Goal: Transaction & Acquisition: Purchase product/service

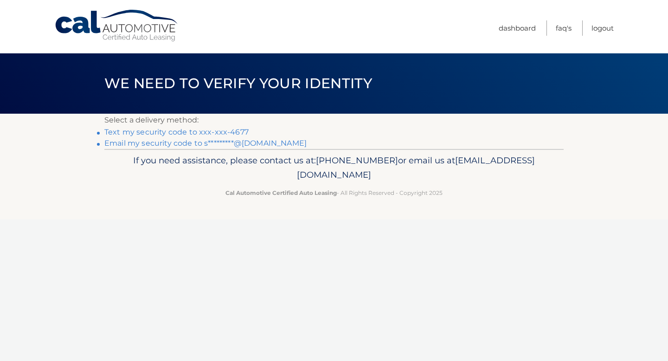
click at [226, 132] on link "Text my security code to xxx-xxx-4677" at bounding box center [176, 132] width 144 height 9
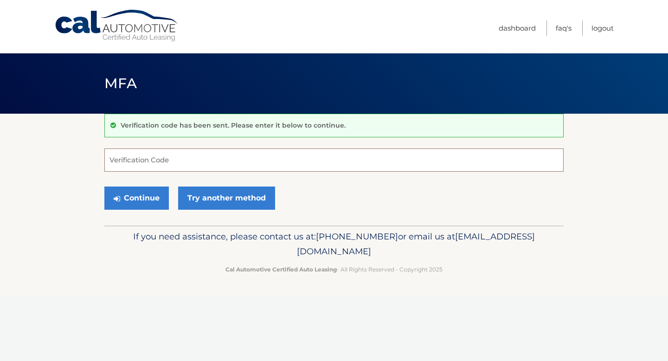
click at [207, 168] on input "Verification Code" at bounding box center [333, 159] width 459 height 23
type input "054151"
click at [104, 187] on button "Continue" at bounding box center [136, 198] width 64 height 23
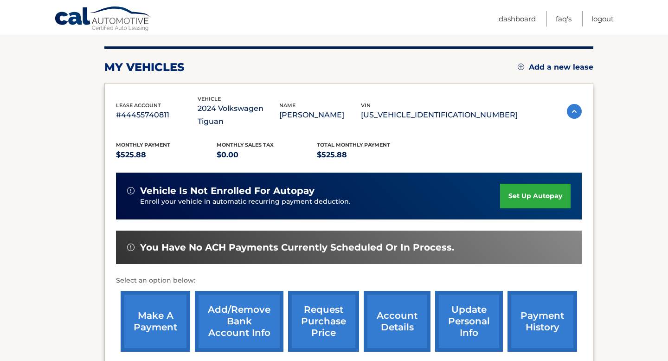
scroll to position [109, 0]
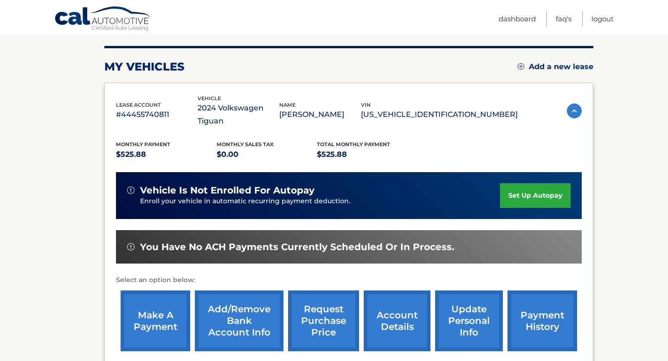
click at [543, 300] on link "payment history" at bounding box center [543, 320] width 70 height 61
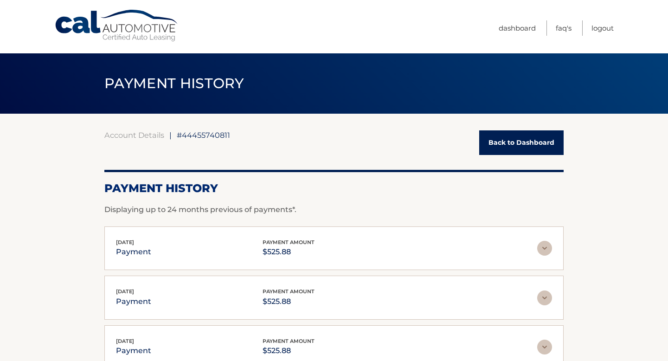
click at [518, 151] on link "Back to Dashboard" at bounding box center [521, 142] width 84 height 25
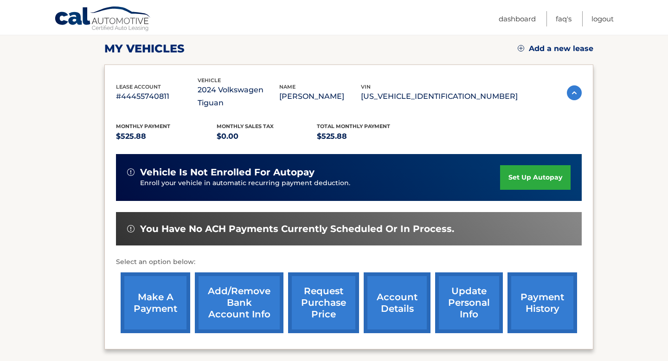
scroll to position [129, 0]
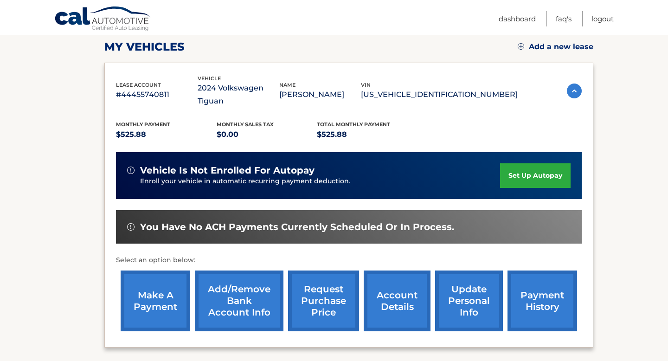
click at [148, 293] on link "make a payment" at bounding box center [156, 300] width 70 height 61
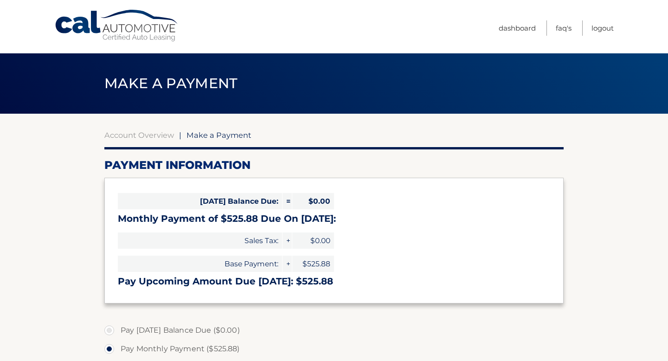
select select "MThiNzE5MmUtYmRkMC00MDEwLThkZmEtNTUzN2RkNDQyODI5"
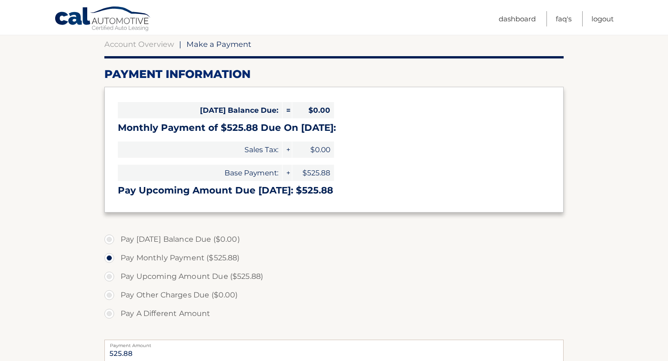
scroll to position [94, 0]
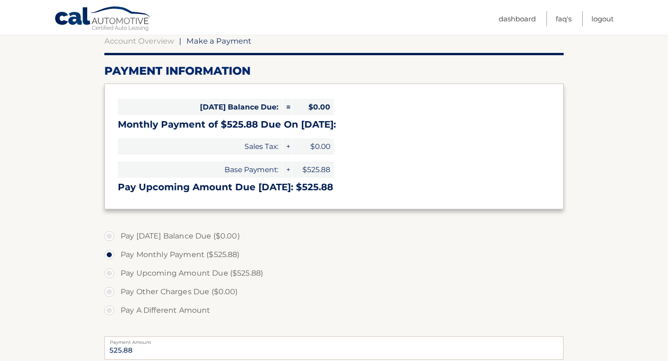
click at [113, 273] on label "Pay Upcoming Amount Due ($525.88)" at bounding box center [333, 273] width 459 height 19
click at [113, 273] on input "Pay Upcoming Amount Due ($525.88)" at bounding box center [112, 271] width 9 height 15
radio input "true"
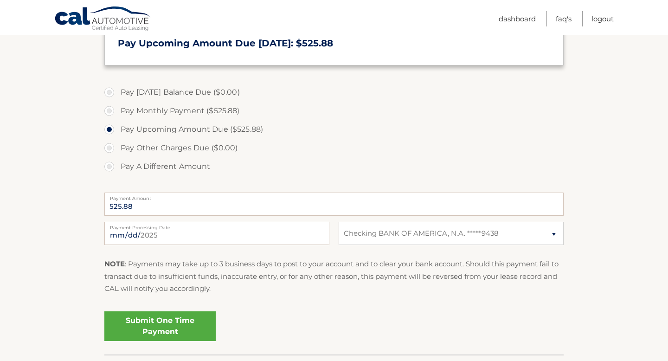
scroll to position [245, 0]
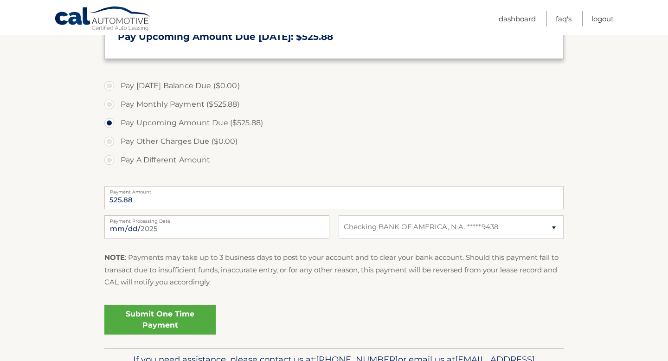
click at [164, 312] on link "Submit One Time Payment" at bounding box center [159, 320] width 111 height 30
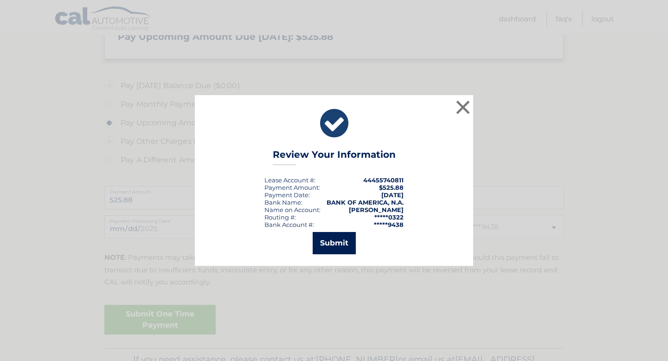
click at [346, 241] on button "Submit" at bounding box center [334, 243] width 43 height 22
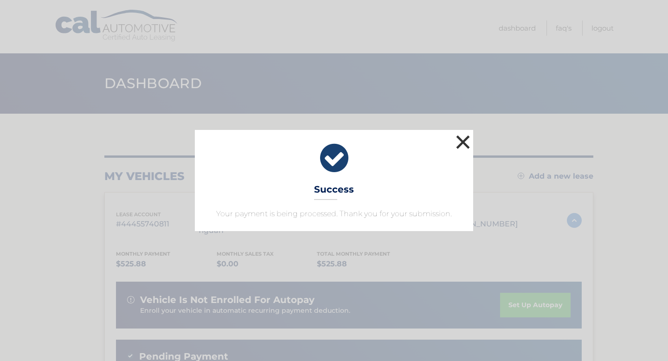
click at [464, 141] on button "×" at bounding box center [463, 142] width 19 height 19
